Goal: Information Seeking & Learning: Learn about a topic

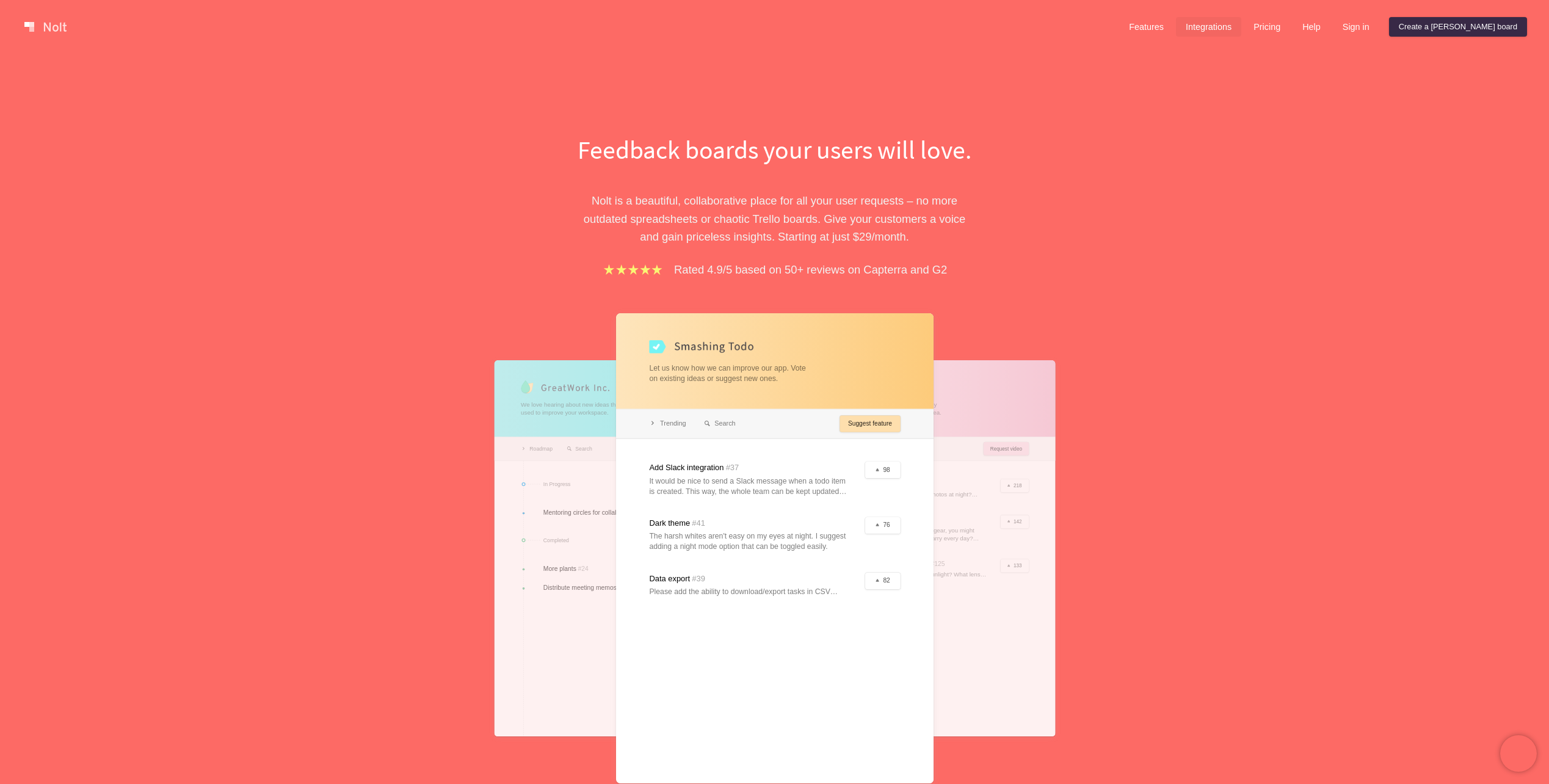
click at [1241, 32] on link "Integrations" at bounding box center [1209, 27] width 65 height 20
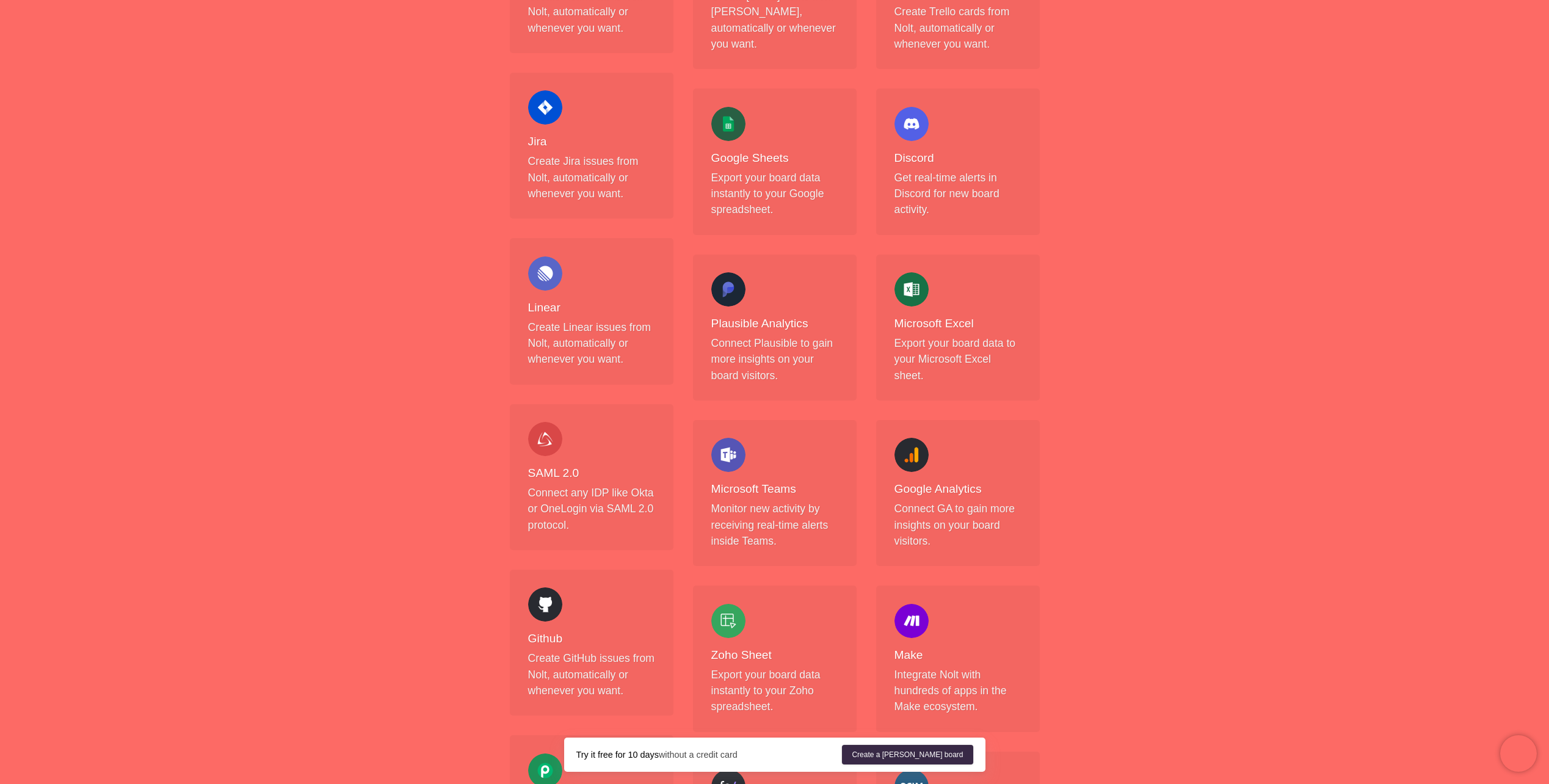
scroll to position [350, 0]
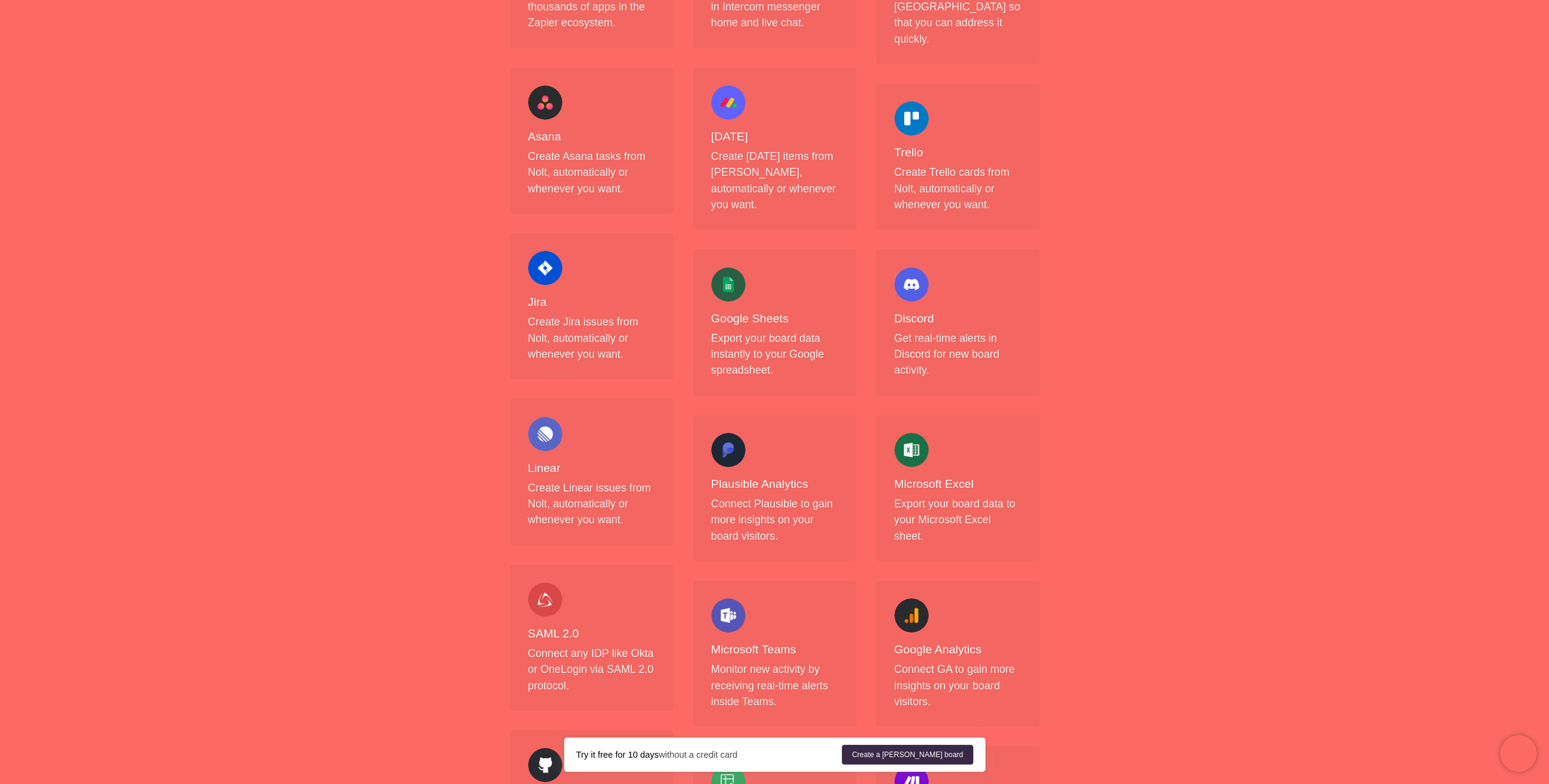
click at [539, 308] on h4 "Jira" at bounding box center [591, 302] width 127 height 15
click at [548, 274] on div at bounding box center [545, 268] width 34 height 34
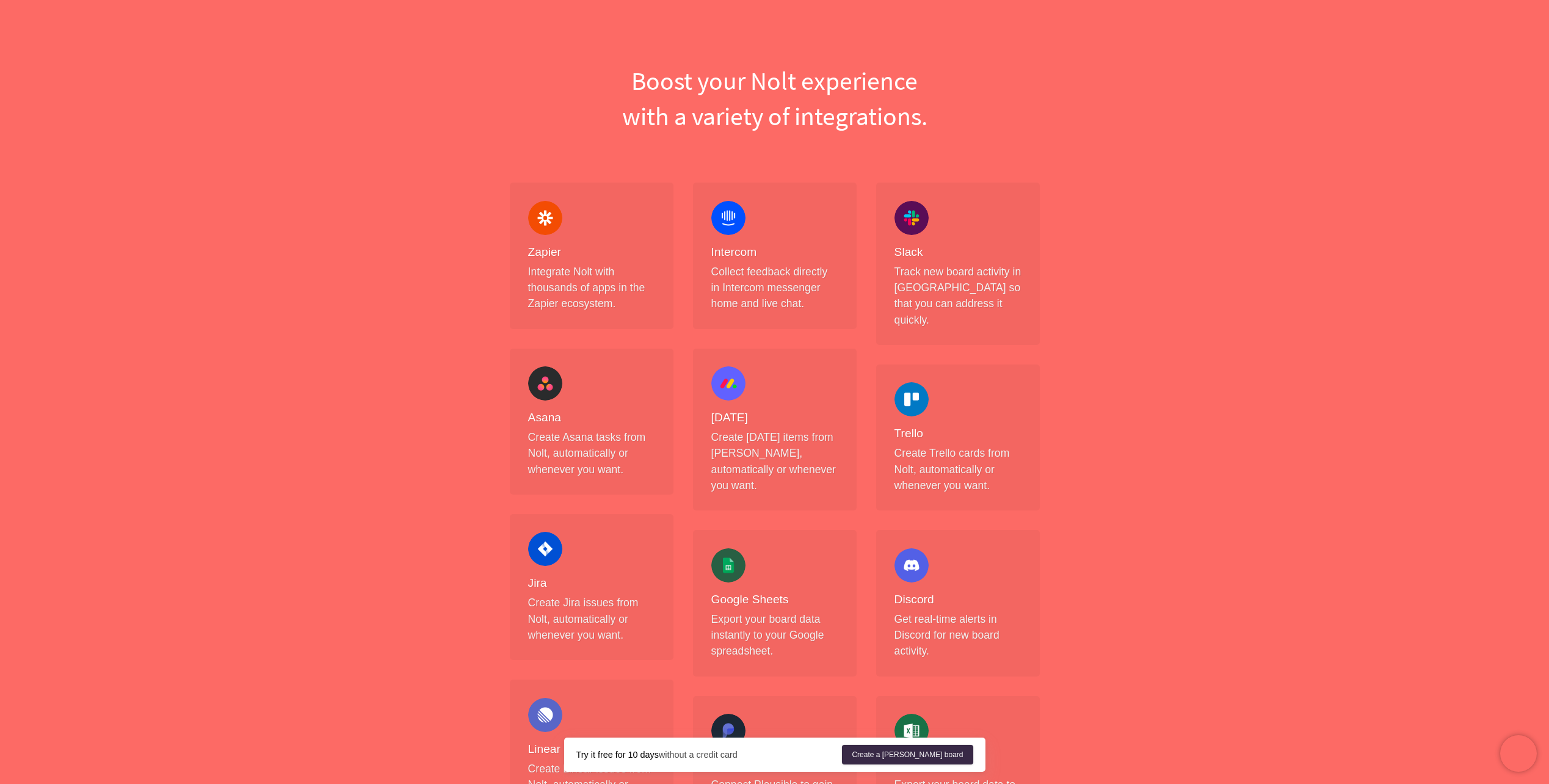
scroll to position [0, 0]
